Goal: Task Accomplishment & Management: Use online tool/utility

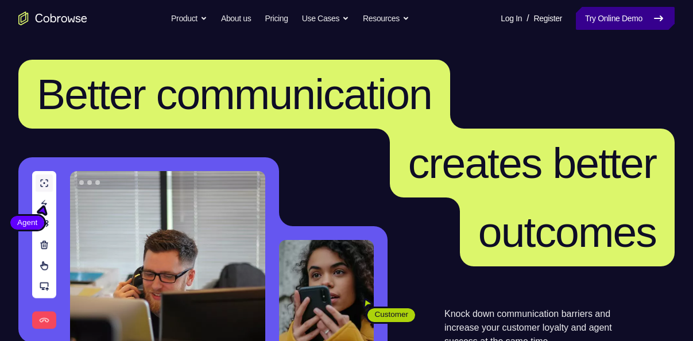
click at [598, 17] on link "Try Online Demo" at bounding box center [625, 18] width 99 height 23
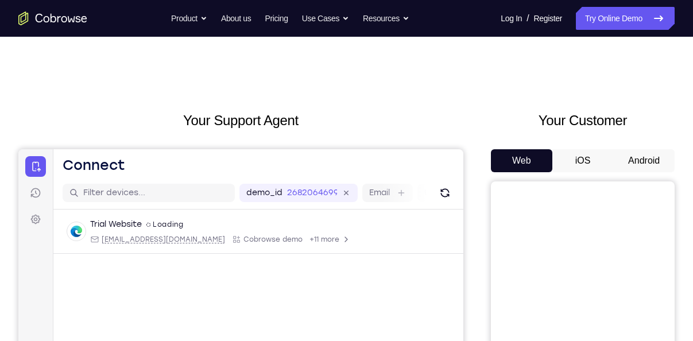
click at [636, 164] on button "Android" at bounding box center [643, 160] width 61 height 23
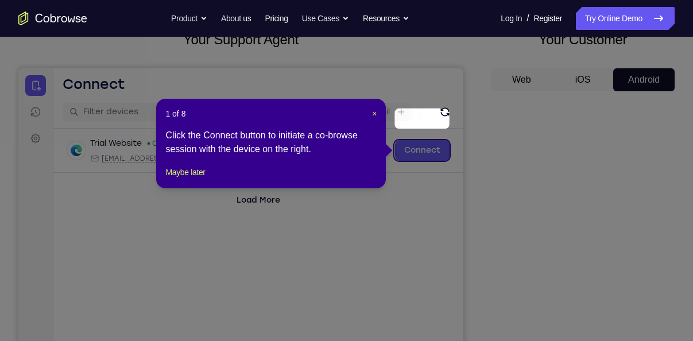
scroll to position [113, 0]
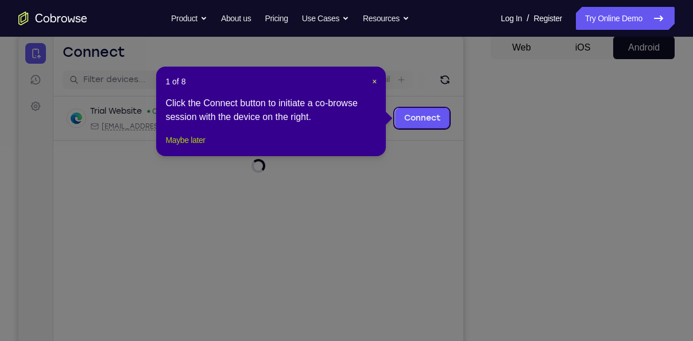
click at [199, 147] on button "Maybe later" at bounding box center [185, 140] width 40 height 14
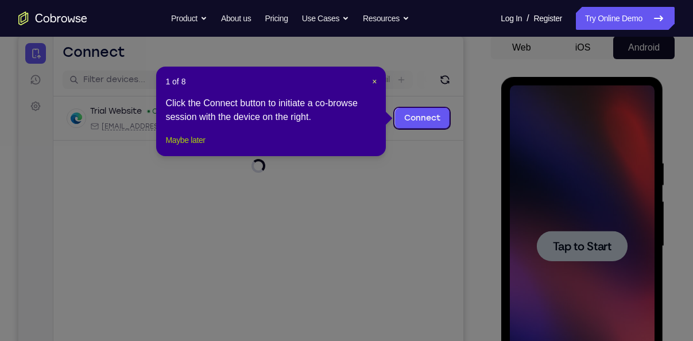
scroll to position [0, 0]
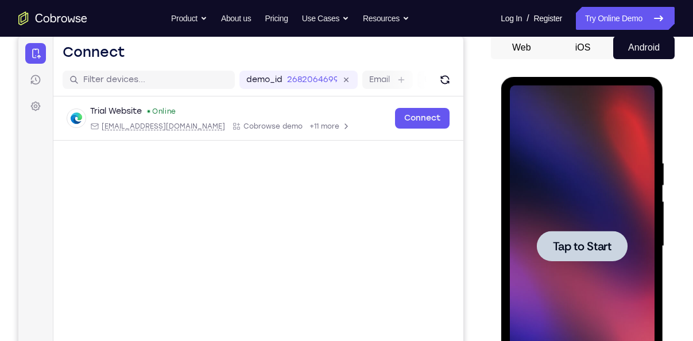
click at [546, 168] on div at bounding box center [581, 246] width 145 height 321
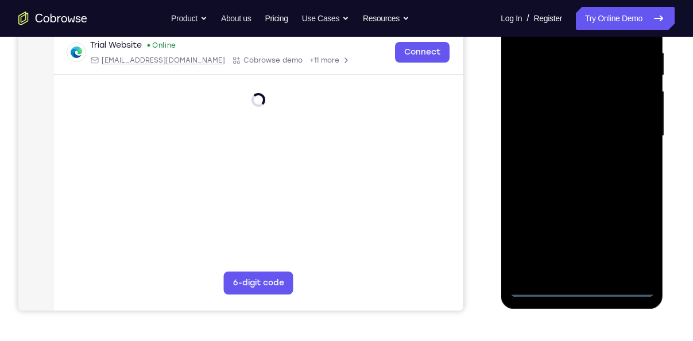
scroll to position [226, 0]
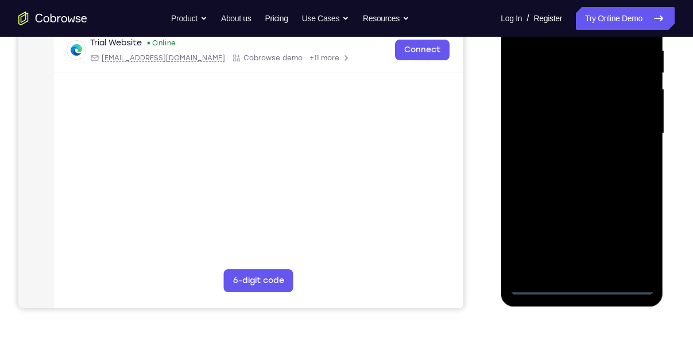
click at [580, 285] on div at bounding box center [581, 133] width 145 height 321
click at [643, 239] on div at bounding box center [581, 133] width 145 height 321
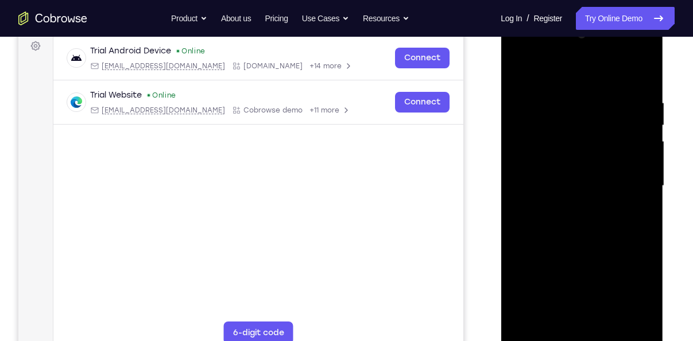
scroll to position [173, 0]
click at [524, 75] on div at bounding box center [581, 186] width 145 height 321
click at [625, 177] on div at bounding box center [581, 186] width 145 height 321
click at [568, 209] on div at bounding box center [581, 186] width 145 height 321
click at [563, 178] on div at bounding box center [581, 186] width 145 height 321
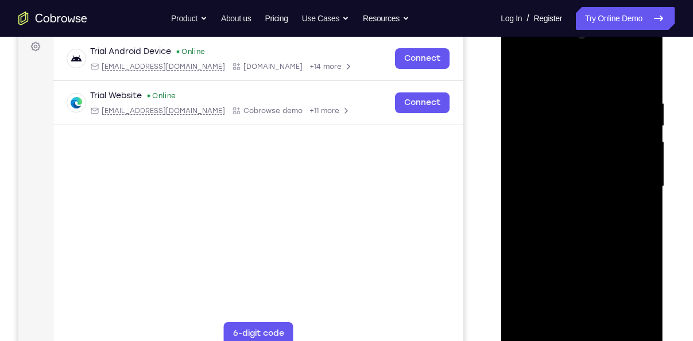
click at [580, 163] on div at bounding box center [581, 186] width 145 height 321
click at [579, 183] on div at bounding box center [581, 186] width 145 height 321
click at [599, 238] on div at bounding box center [581, 186] width 145 height 321
click at [608, 321] on div at bounding box center [581, 186] width 145 height 321
click at [585, 246] on div at bounding box center [581, 186] width 145 height 321
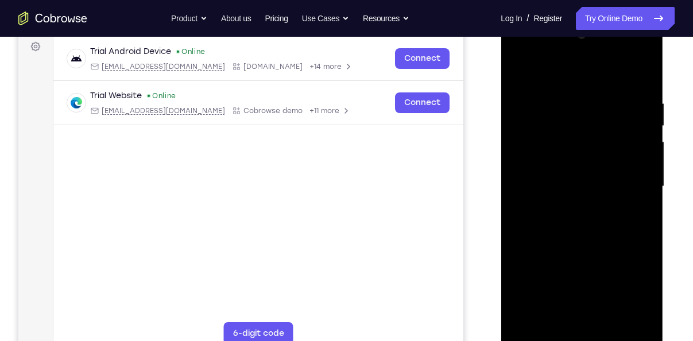
click at [591, 167] on div at bounding box center [581, 186] width 145 height 321
click at [634, 218] on div at bounding box center [581, 186] width 145 height 321
click at [520, 72] on div at bounding box center [581, 186] width 145 height 321
click at [566, 192] on div at bounding box center [581, 186] width 145 height 321
click at [640, 209] on div at bounding box center [581, 186] width 145 height 321
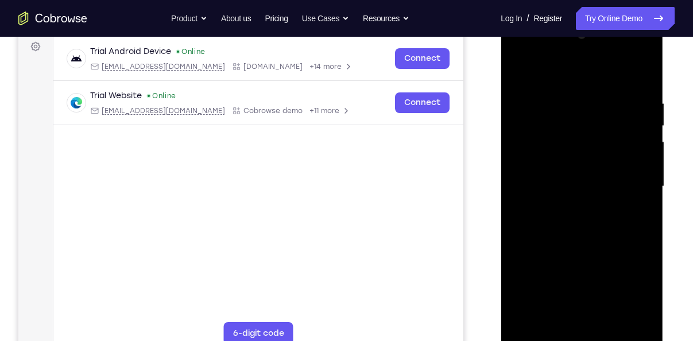
click at [634, 213] on div at bounding box center [581, 186] width 145 height 321
click at [519, 69] on div at bounding box center [581, 186] width 145 height 321
click at [519, 71] on div at bounding box center [581, 186] width 145 height 321
click at [611, 319] on div at bounding box center [581, 186] width 145 height 321
click at [527, 70] on div at bounding box center [581, 186] width 145 height 321
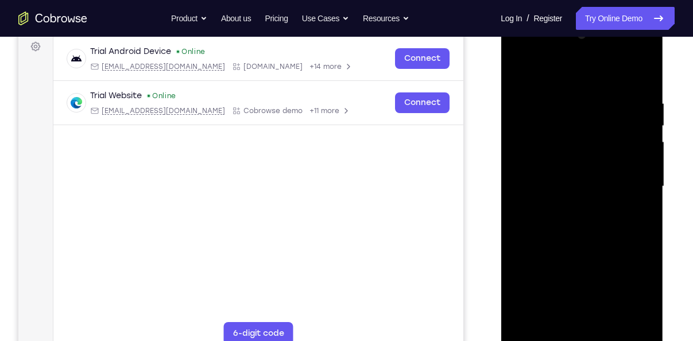
click at [647, 71] on div at bounding box center [581, 186] width 145 height 321
drag, startPoint x: 570, startPoint y: 122, endPoint x: 553, endPoint y: 248, distance: 126.9
click at [553, 248] on div at bounding box center [581, 186] width 145 height 321
drag, startPoint x: 579, startPoint y: 138, endPoint x: 563, endPoint y: 246, distance: 109.6
click at [563, 246] on div at bounding box center [581, 186] width 145 height 321
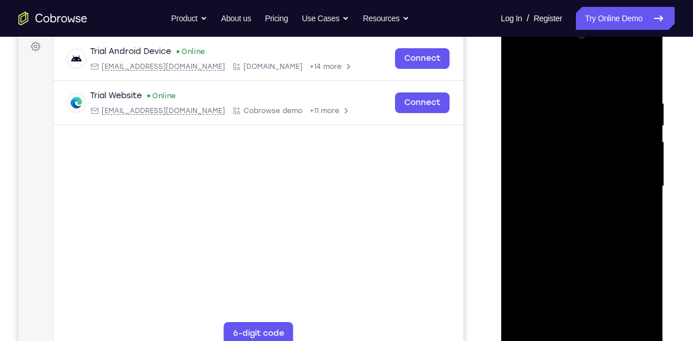
click at [512, 75] on div at bounding box center [581, 186] width 145 height 321
click at [600, 97] on div at bounding box center [581, 186] width 145 height 321
click at [631, 146] on div at bounding box center [581, 186] width 145 height 321
click at [642, 78] on div at bounding box center [581, 186] width 145 height 321
click at [564, 103] on div at bounding box center [581, 186] width 145 height 321
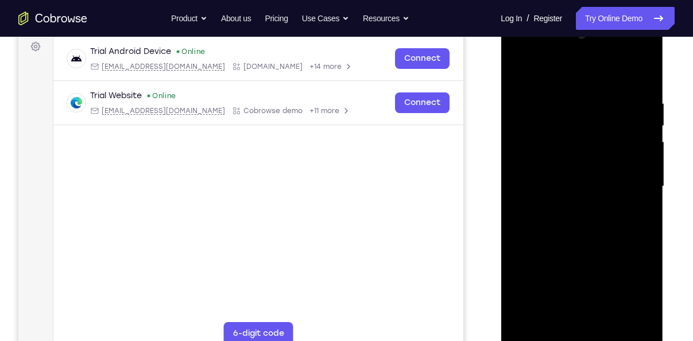
click at [642, 73] on div at bounding box center [581, 186] width 145 height 321
click at [617, 108] on div at bounding box center [581, 186] width 145 height 321
drag, startPoint x: 617, startPoint y: 108, endPoint x: 549, endPoint y: 104, distance: 67.8
click at [549, 104] on div at bounding box center [581, 186] width 145 height 321
click at [642, 77] on div at bounding box center [581, 186] width 145 height 321
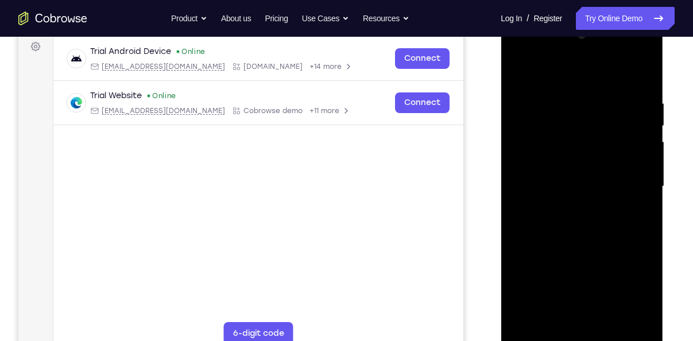
drag, startPoint x: 562, startPoint y: 175, endPoint x: 552, endPoint y: 304, distance: 129.5
click at [552, 304] on div at bounding box center [581, 186] width 145 height 321
drag, startPoint x: 581, startPoint y: 149, endPoint x: 587, endPoint y: 251, distance: 102.3
click at [587, 251] on div at bounding box center [581, 186] width 145 height 321
click at [570, 101] on div at bounding box center [581, 186] width 145 height 321
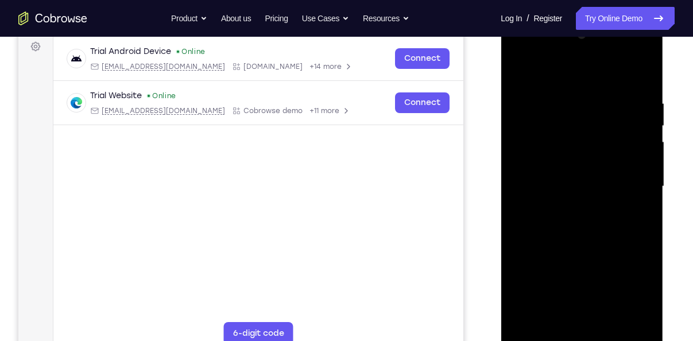
click at [641, 76] on div at bounding box center [581, 186] width 145 height 321
drag, startPoint x: 616, startPoint y: 88, endPoint x: 556, endPoint y: 90, distance: 60.3
click at [556, 90] on div at bounding box center [581, 186] width 145 height 321
click at [571, 97] on div at bounding box center [581, 186] width 145 height 321
click at [638, 77] on div at bounding box center [581, 186] width 145 height 321
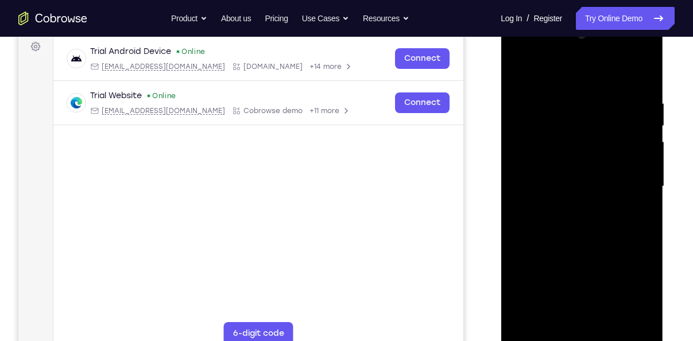
drag, startPoint x: 609, startPoint y: 102, endPoint x: 558, endPoint y: 107, distance: 51.3
click at [558, 107] on div at bounding box center [581, 186] width 145 height 321
drag, startPoint x: 615, startPoint y: 107, endPoint x: 539, endPoint y: 111, distance: 75.8
click at [539, 111] on div at bounding box center [581, 186] width 145 height 321
drag, startPoint x: 617, startPoint y: 106, endPoint x: 529, endPoint y: 112, distance: 88.6
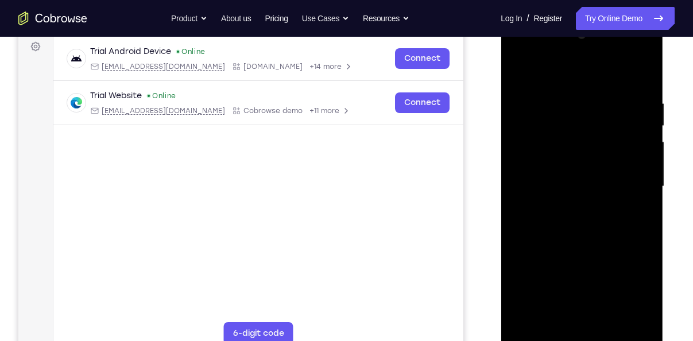
click at [529, 112] on div at bounding box center [581, 186] width 145 height 321
drag, startPoint x: 612, startPoint y: 111, endPoint x: 546, endPoint y: 111, distance: 66.6
click at [546, 111] on div at bounding box center [581, 186] width 145 height 321
click at [642, 71] on div at bounding box center [581, 186] width 145 height 321
drag, startPoint x: 585, startPoint y: 131, endPoint x: 578, endPoint y: 176, distance: 45.3
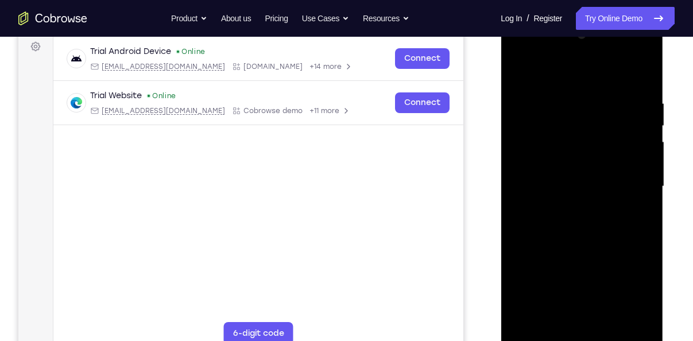
click at [578, 176] on div at bounding box center [581, 186] width 145 height 321
click at [518, 75] on div at bounding box center [581, 186] width 145 height 321
drag, startPoint x: 549, startPoint y: 127, endPoint x: 571, endPoint y: 282, distance: 156.5
click at [571, 282] on div at bounding box center [581, 186] width 145 height 321
click at [561, 100] on div at bounding box center [581, 186] width 145 height 321
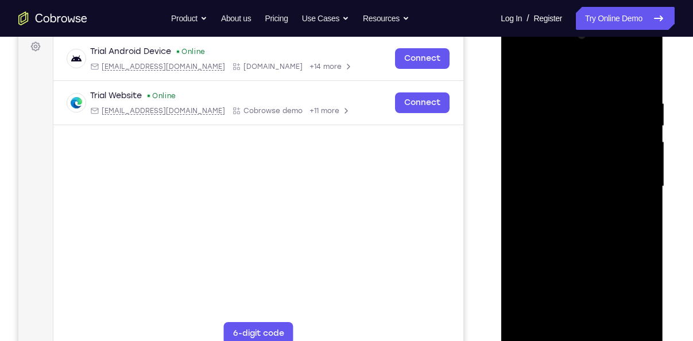
click at [550, 69] on div at bounding box center [581, 186] width 145 height 321
click at [620, 151] on div at bounding box center [581, 186] width 145 height 321
click at [522, 64] on div at bounding box center [581, 186] width 145 height 321
click at [630, 317] on div at bounding box center [581, 186] width 145 height 321
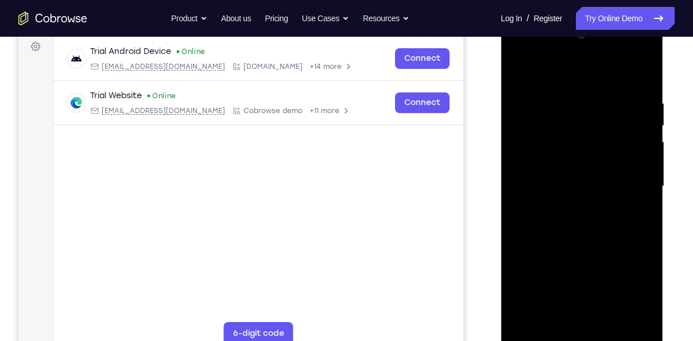
click at [640, 75] on div at bounding box center [581, 186] width 145 height 321
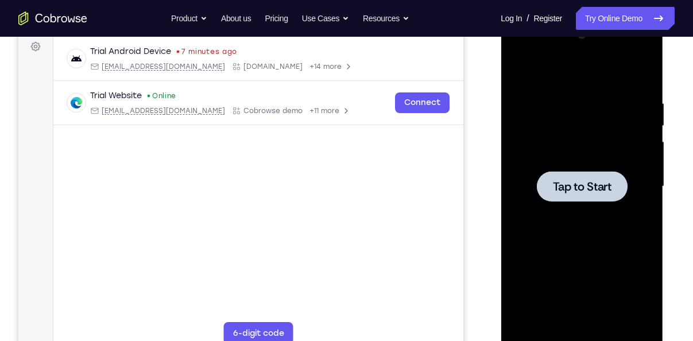
click at [595, 83] on div at bounding box center [581, 186] width 145 height 321
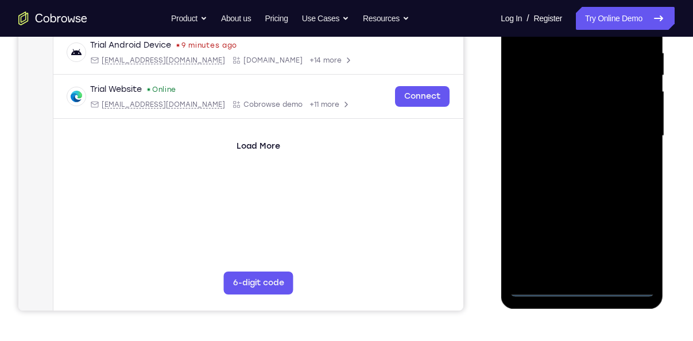
scroll to position [224, 0]
click at [580, 293] on div at bounding box center [581, 135] width 145 height 321
click at [637, 238] on div at bounding box center [581, 135] width 145 height 321
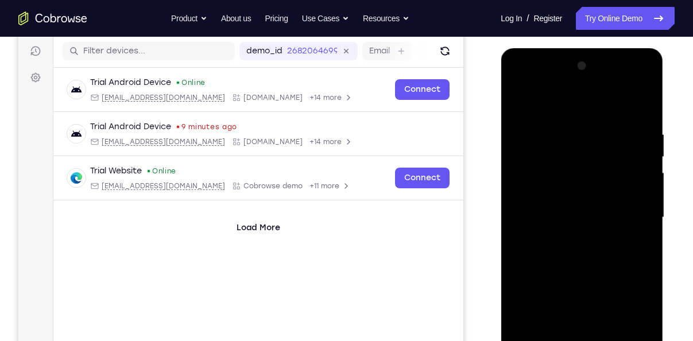
scroll to position [138, 0]
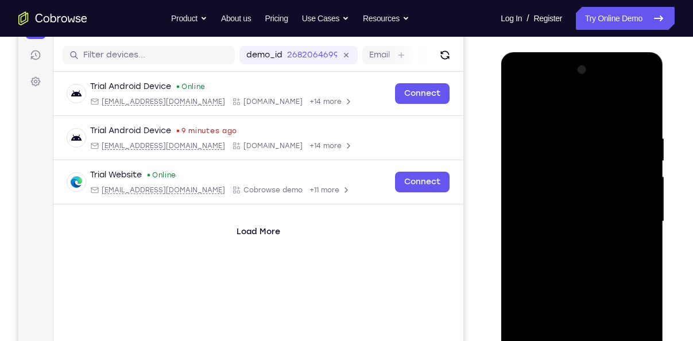
click at [518, 110] on div at bounding box center [581, 221] width 145 height 321
click at [638, 219] on div at bounding box center [581, 221] width 145 height 321
click at [568, 241] on div at bounding box center [581, 221] width 145 height 321
click at [573, 204] on div at bounding box center [581, 221] width 145 height 321
click at [589, 193] on div at bounding box center [581, 221] width 145 height 321
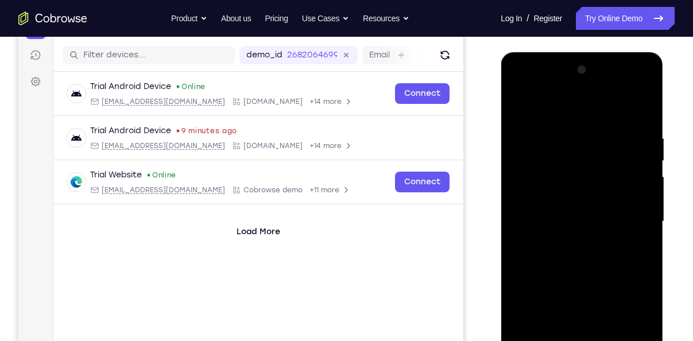
click at [589, 215] on div at bounding box center [581, 221] width 145 height 321
click at [575, 265] on div at bounding box center [581, 221] width 145 height 321
click at [589, 254] on div at bounding box center [581, 221] width 145 height 321
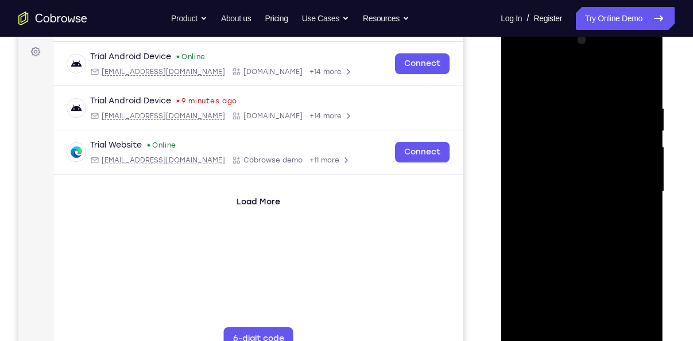
scroll to position [169, 0]
click at [593, 242] on div at bounding box center [581, 190] width 145 height 321
click at [607, 325] on div at bounding box center [581, 190] width 145 height 321
click at [596, 256] on div at bounding box center [581, 190] width 145 height 321
click at [604, 174] on div at bounding box center [581, 190] width 145 height 321
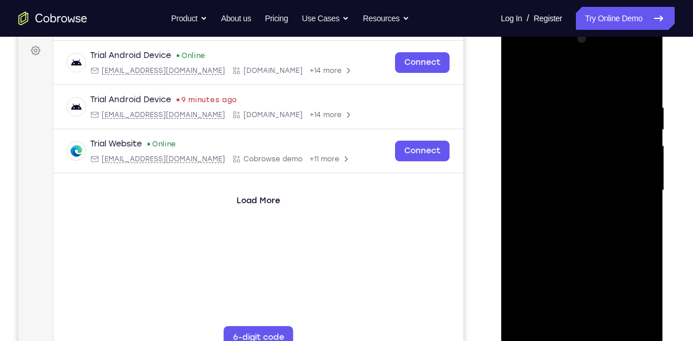
click at [639, 220] on div at bounding box center [581, 190] width 145 height 321
click at [521, 76] on div at bounding box center [581, 190] width 145 height 321
click at [522, 75] on div at bounding box center [581, 190] width 145 height 321
click at [632, 327] on div at bounding box center [581, 190] width 145 height 321
drag, startPoint x: 604, startPoint y: 282, endPoint x: 599, endPoint y: 251, distance: 31.4
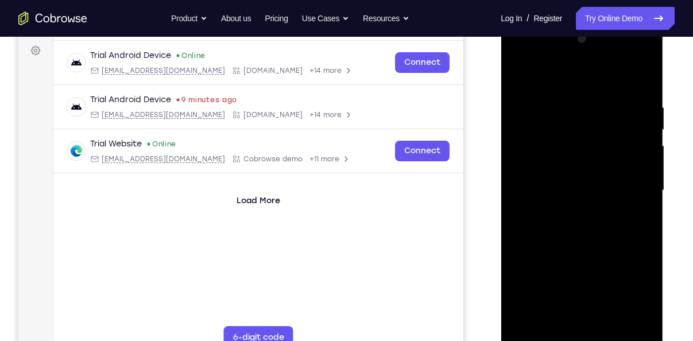
click at [599, 251] on div at bounding box center [581, 190] width 145 height 321
click at [520, 159] on div at bounding box center [581, 190] width 145 height 321
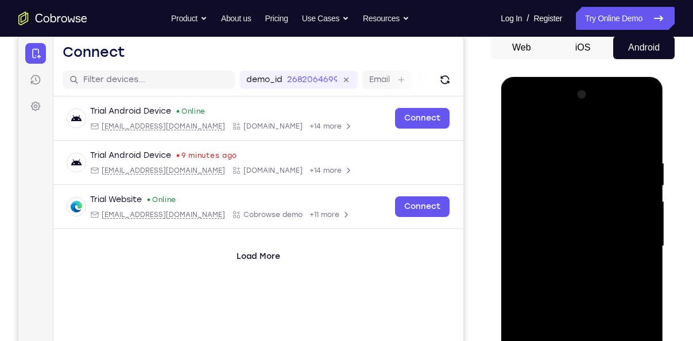
scroll to position [112, 0]
click at [644, 104] on div at bounding box center [581, 246] width 145 height 321
click at [552, 242] on div at bounding box center [581, 246] width 145 height 321
click at [642, 103] on div at bounding box center [581, 246] width 145 height 321
click at [572, 244] on div at bounding box center [581, 246] width 145 height 321
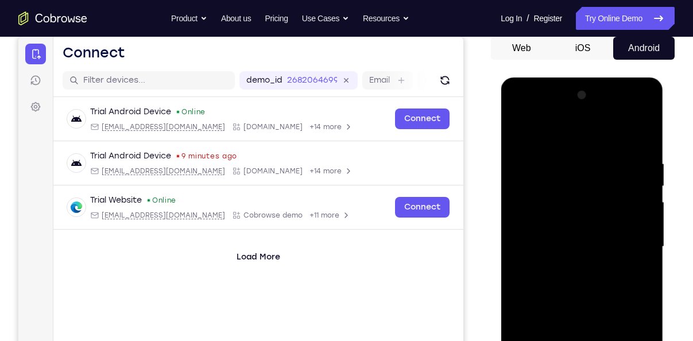
click at [647, 103] on div at bounding box center [581, 246] width 145 height 321
click at [546, 249] on div at bounding box center [581, 246] width 145 height 321
click at [628, 213] on div at bounding box center [581, 246] width 145 height 321
click at [644, 100] on div at bounding box center [581, 246] width 145 height 321
click at [576, 250] on div at bounding box center [581, 246] width 145 height 321
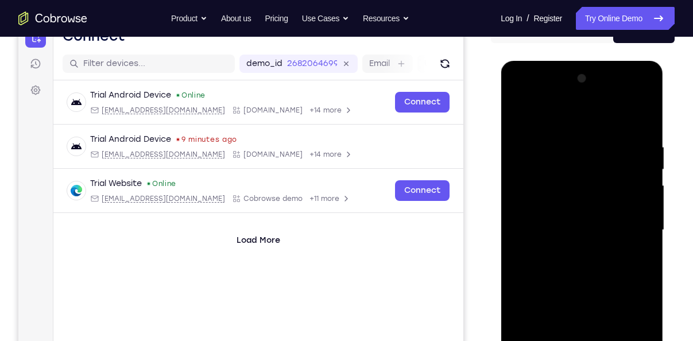
scroll to position [131, 0]
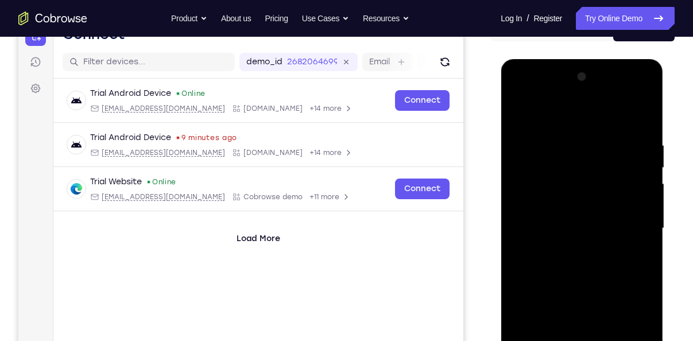
click at [614, 243] on div at bounding box center [581, 228] width 145 height 321
click at [626, 236] on div at bounding box center [581, 228] width 145 height 321
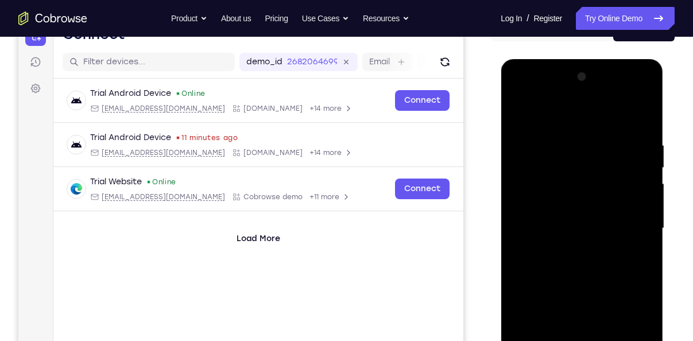
click at [626, 236] on div at bounding box center [581, 228] width 145 height 321
click at [644, 79] on div at bounding box center [581, 228] width 145 height 321
drag, startPoint x: 565, startPoint y: 302, endPoint x: 546, endPoint y: 174, distance: 129.3
click at [546, 174] on div at bounding box center [581, 228] width 145 height 321
drag, startPoint x: 568, startPoint y: 302, endPoint x: 564, endPoint y: 225, distance: 77.0
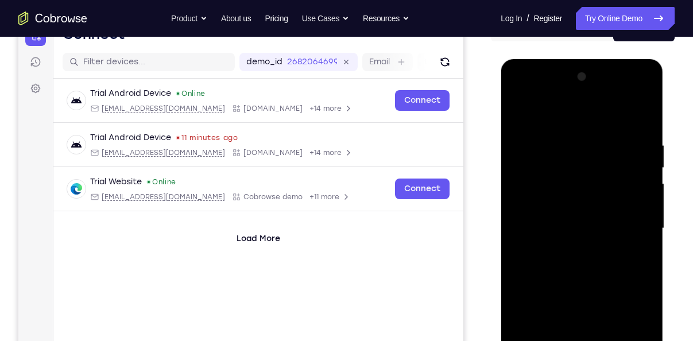
click at [564, 225] on div at bounding box center [581, 228] width 145 height 321
drag, startPoint x: 576, startPoint y: 290, endPoint x: 574, endPoint y: 214, distance: 76.3
click at [574, 214] on div at bounding box center [581, 228] width 145 height 321
drag, startPoint x: 582, startPoint y: 284, endPoint x: 578, endPoint y: 200, distance: 83.9
click at [578, 200] on div at bounding box center [581, 228] width 145 height 321
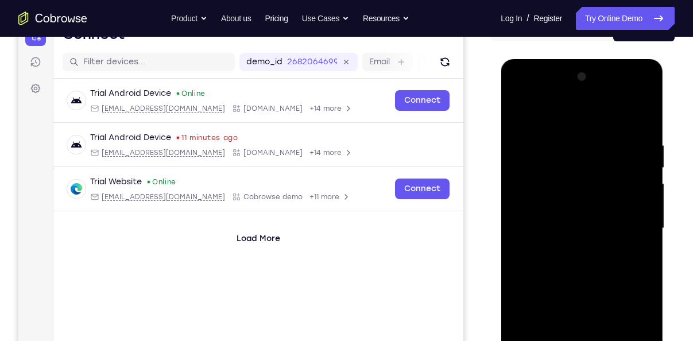
drag, startPoint x: 591, startPoint y: 287, endPoint x: 581, endPoint y: 242, distance: 45.8
click at [581, 242] on div at bounding box center [581, 228] width 145 height 321
click at [581, 253] on div at bounding box center [581, 228] width 145 height 321
drag, startPoint x: 601, startPoint y: 180, endPoint x: 581, endPoint y: 252, distance: 74.3
click at [581, 252] on div at bounding box center [581, 228] width 145 height 321
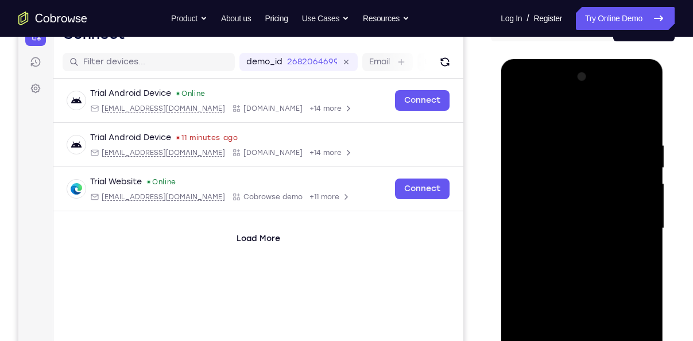
click at [522, 112] on div at bounding box center [581, 228] width 145 height 321
drag, startPoint x: 598, startPoint y: 306, endPoint x: 607, endPoint y: 173, distance: 133.4
click at [607, 173] on div at bounding box center [581, 228] width 145 height 321
drag, startPoint x: 603, startPoint y: 264, endPoint x: 588, endPoint y: 149, distance: 115.7
click at [588, 149] on div at bounding box center [581, 228] width 145 height 321
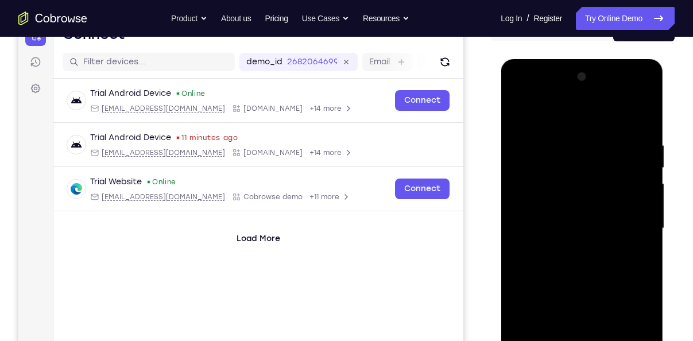
drag, startPoint x: 585, startPoint y: 268, endPoint x: 585, endPoint y: 205, distance: 63.1
click at [585, 205] on div at bounding box center [581, 228] width 145 height 321
drag, startPoint x: 597, startPoint y: 272, endPoint x: 597, endPoint y: 187, distance: 85.5
click at [597, 187] on div at bounding box center [581, 228] width 145 height 321
click at [623, 306] on div at bounding box center [581, 228] width 145 height 321
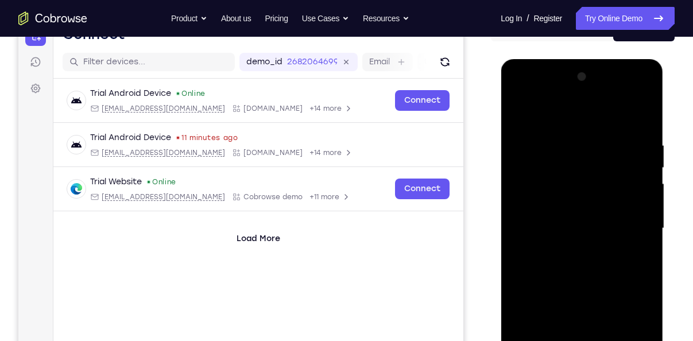
drag, startPoint x: 570, startPoint y: 215, endPoint x: 570, endPoint y: 236, distance: 21.2
click at [570, 236] on div at bounding box center [581, 228] width 145 height 321
click at [516, 112] on div at bounding box center [581, 228] width 145 height 321
drag, startPoint x: 554, startPoint y: 289, endPoint x: 554, endPoint y: 152, distance: 137.2
click at [554, 152] on div at bounding box center [581, 228] width 145 height 321
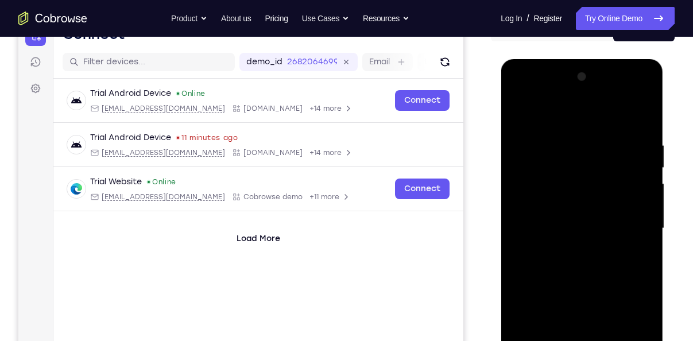
drag, startPoint x: 586, startPoint y: 282, endPoint x: 588, endPoint y: 127, distance: 155.5
click at [588, 127] on div at bounding box center [581, 228] width 145 height 321
drag, startPoint x: 586, startPoint y: 240, endPoint x: 582, endPoint y: 133, distance: 107.4
click at [582, 133] on div at bounding box center [581, 228] width 145 height 321
drag, startPoint x: 583, startPoint y: 267, endPoint x: 572, endPoint y: 160, distance: 107.9
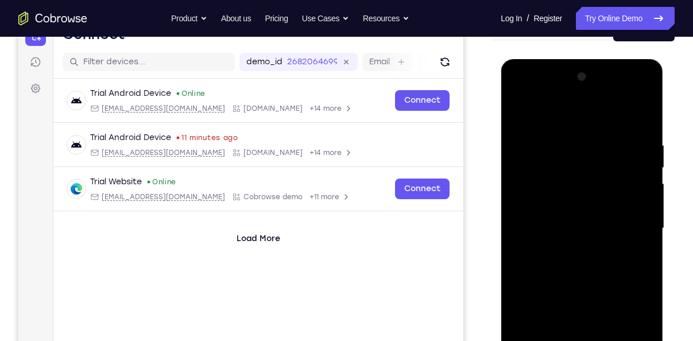
click at [572, 160] on div at bounding box center [581, 228] width 145 height 321
drag, startPoint x: 572, startPoint y: 282, endPoint x: 561, endPoint y: 205, distance: 77.1
click at [561, 205] on div at bounding box center [581, 228] width 145 height 321
drag, startPoint x: 582, startPoint y: 283, endPoint x: 572, endPoint y: 231, distance: 53.1
click at [572, 231] on div at bounding box center [581, 228] width 145 height 321
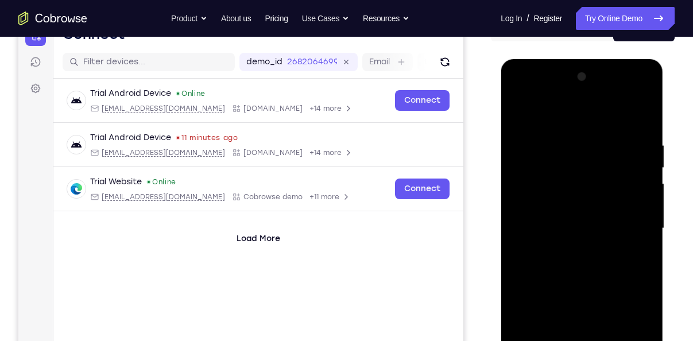
drag, startPoint x: 576, startPoint y: 279, endPoint x: 577, endPoint y: 319, distance: 40.2
click at [577, 319] on div at bounding box center [581, 228] width 145 height 321
click at [616, 226] on div at bounding box center [581, 228] width 145 height 321
drag, startPoint x: 607, startPoint y: 209, endPoint x: 590, endPoint y: 267, distance: 60.5
click at [590, 267] on div at bounding box center [581, 228] width 145 height 321
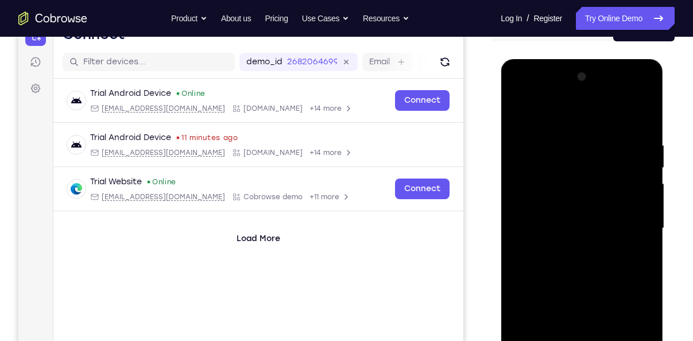
click at [522, 114] on div at bounding box center [581, 228] width 145 height 321
drag, startPoint x: 581, startPoint y: 282, endPoint x: 572, endPoint y: 115, distance: 167.3
click at [572, 115] on div at bounding box center [581, 228] width 145 height 321
drag, startPoint x: 552, startPoint y: 257, endPoint x: 552, endPoint y: 133, distance: 124.0
click at [552, 133] on div at bounding box center [581, 228] width 145 height 321
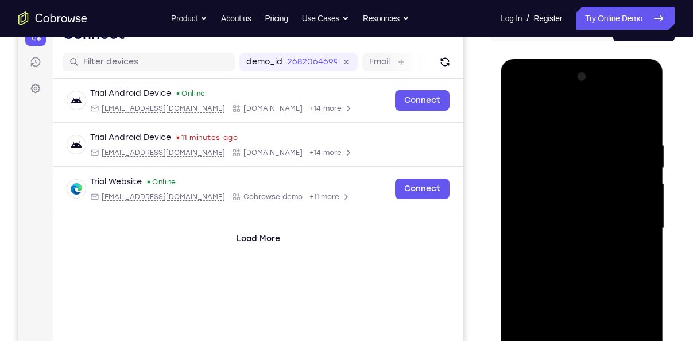
drag, startPoint x: 564, startPoint y: 305, endPoint x: 560, endPoint y: 187, distance: 117.7
click at [560, 187] on div at bounding box center [581, 228] width 145 height 321
click at [539, 220] on div at bounding box center [581, 228] width 145 height 321
click at [529, 207] on div at bounding box center [581, 228] width 145 height 321
click at [530, 179] on div at bounding box center [581, 228] width 145 height 321
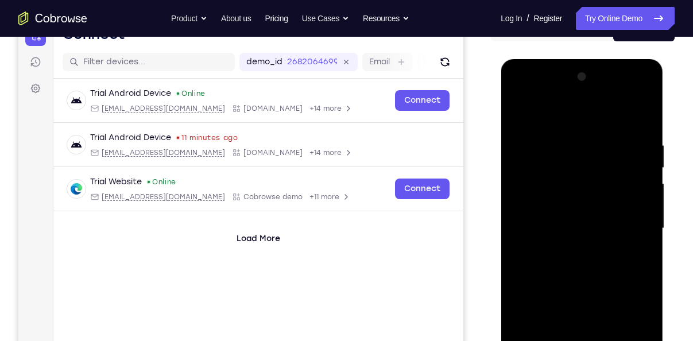
click at [519, 114] on div at bounding box center [581, 228] width 145 height 321
drag, startPoint x: 536, startPoint y: 301, endPoint x: 539, endPoint y: 173, distance: 127.4
click at [539, 173] on div at bounding box center [581, 228] width 145 height 321
drag, startPoint x: 531, startPoint y: 288, endPoint x: 527, endPoint y: 201, distance: 86.2
click at [527, 201] on div at bounding box center [581, 228] width 145 height 321
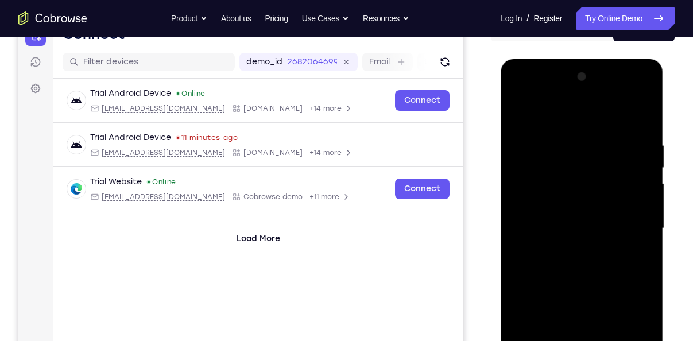
click at [531, 302] on div at bounding box center [581, 228] width 145 height 321
drag, startPoint x: 569, startPoint y: 199, endPoint x: 549, endPoint y: 262, distance: 66.2
click at [549, 262] on div at bounding box center [581, 228] width 145 height 321
click at [522, 108] on div at bounding box center [581, 228] width 145 height 321
